Goal: Check status: Check status

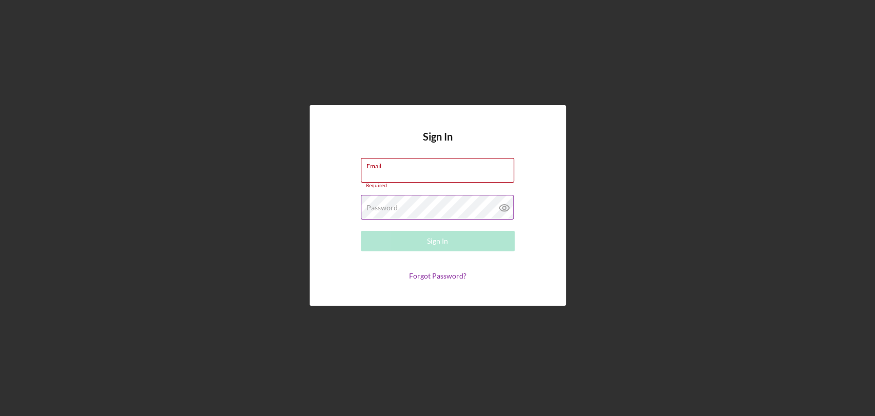
type input "[EMAIL_ADDRESS][DOMAIN_NAME]"
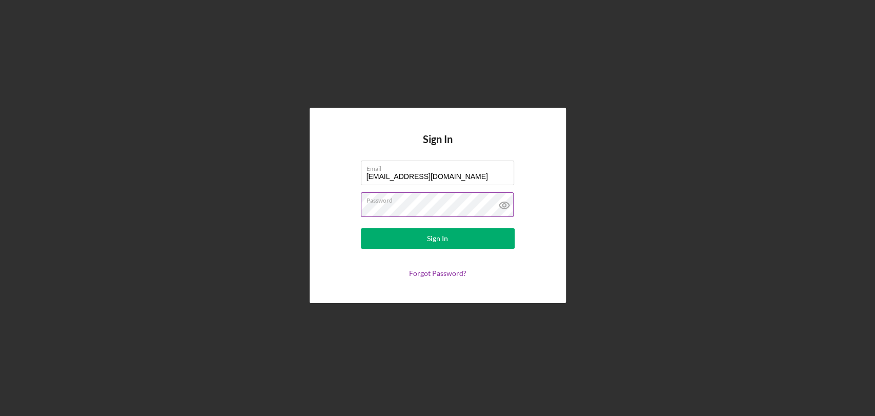
click at [430, 198] on div "Password" at bounding box center [438, 205] width 154 height 26
click at [400, 235] on button "Sign In" at bounding box center [438, 238] width 154 height 20
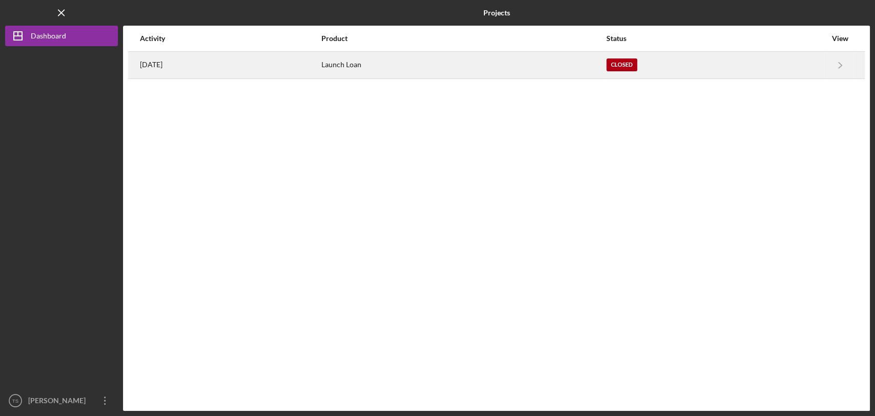
click at [423, 60] on div "Launch Loan" at bounding box center [463, 65] width 284 height 26
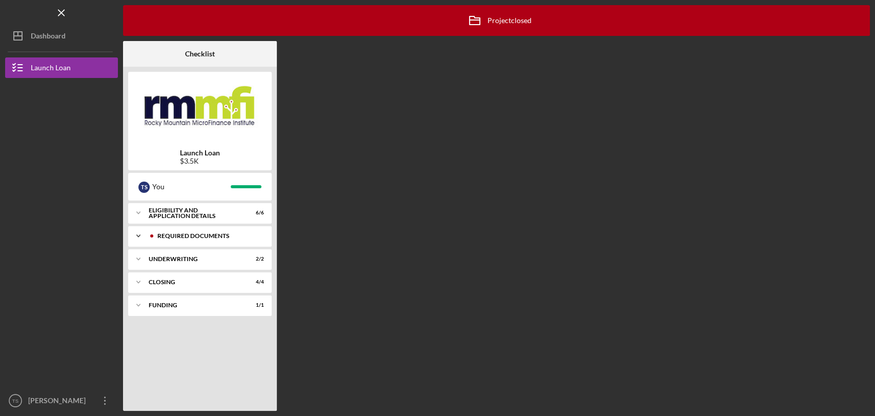
click at [190, 241] on div "Icon/Expander Required Documents 16 / 16" at bounding box center [199, 235] width 143 height 20
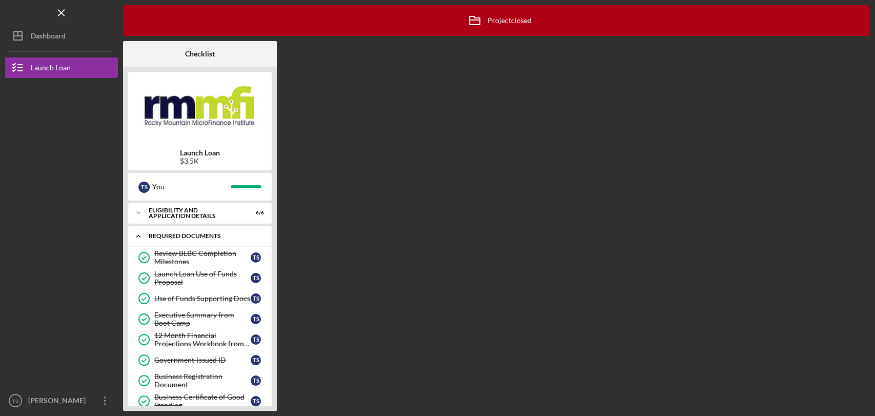
click at [190, 241] on div "Icon/Expander Required Documents 16 / 16" at bounding box center [199, 235] width 143 height 21
